Goal: Transaction & Acquisition: Subscribe to service/newsletter

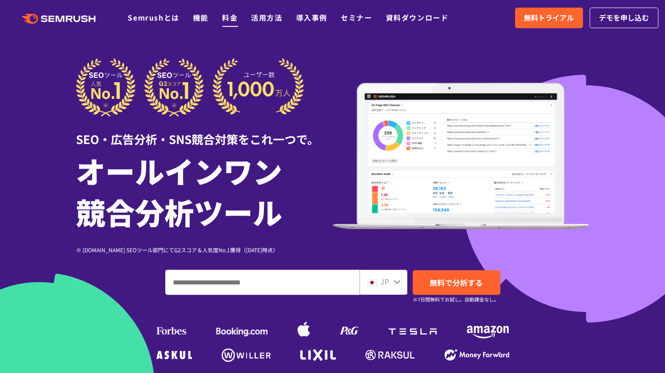
click at [232, 18] on link "料金" at bounding box center [230, 17] width 16 height 11
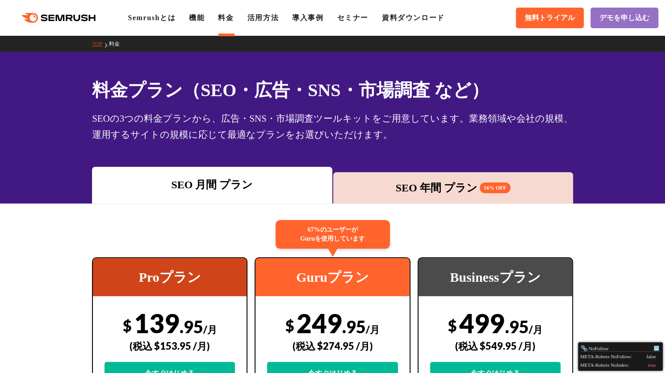
click at [443, 181] on div "SEO 年間 プラン 16% OFF" at bounding box center [453, 188] width 231 height 16
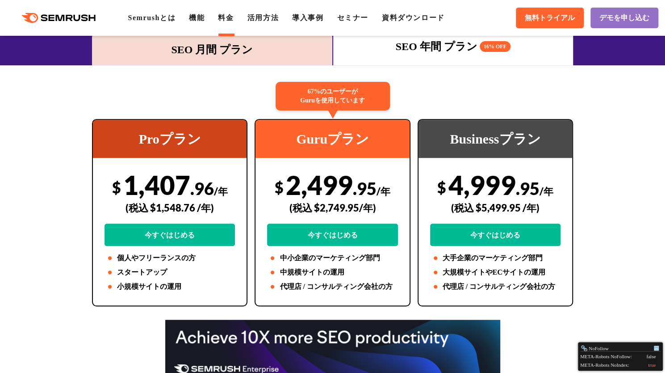
scroll to position [152, 0]
